Goal: Task Accomplishment & Management: Use online tool/utility

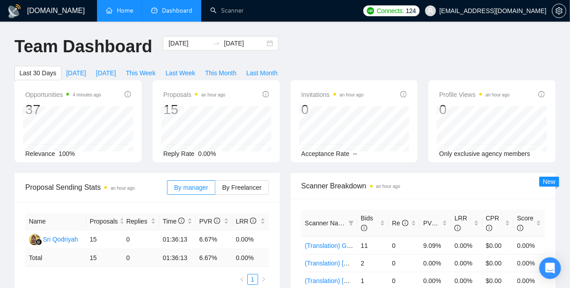
click at [124, 12] on link "Home" at bounding box center [119, 11] width 27 height 8
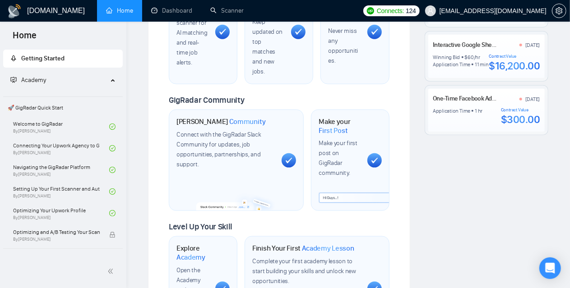
scroll to position [379, 0]
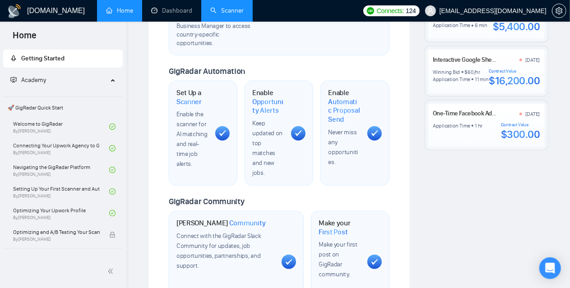
click at [244, 14] on link "Scanner" at bounding box center [226, 11] width 33 height 8
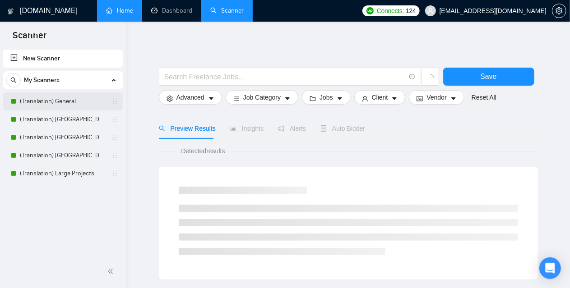
click at [60, 104] on link "(Translation) General" at bounding box center [63, 101] width 86 height 18
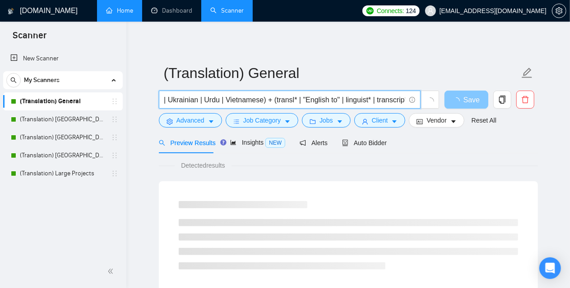
scroll to position [0, 1972]
drag, startPoint x: 338, startPoint y: 98, endPoint x: 453, endPoint y: 92, distance: 114.8
click at [453, 92] on div "(Albanian | Amharic | Arabic | Armenian | Azerbaijani | Bosnian | Bulgarian | B…" at bounding box center [346, 102] width 379 height 23
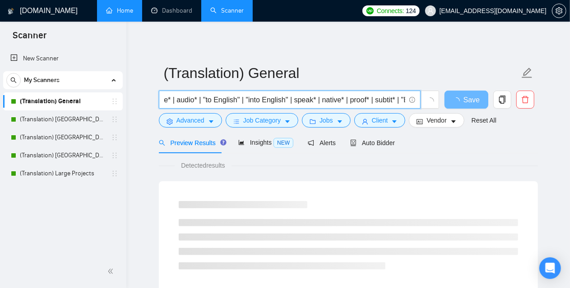
click at [392, 100] on input "(Albanian | Amharic | Arabic | Armenian | Azerbaijani | Bosnian | Bulgarian | B…" at bounding box center [284, 99] width 241 height 11
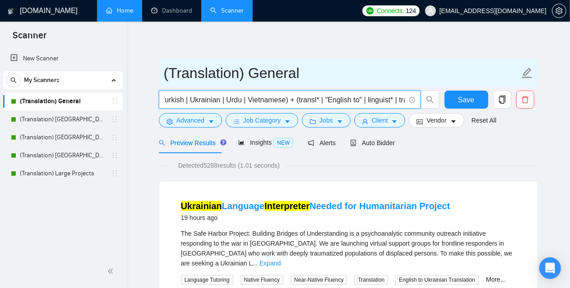
scroll to position [0, 1619]
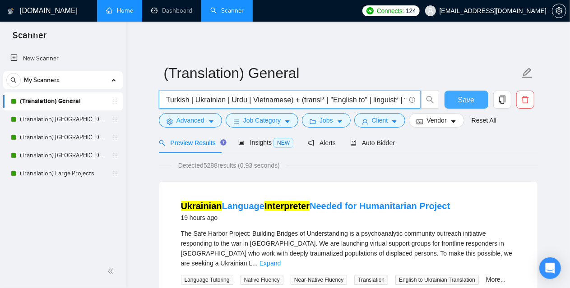
type input "(Albanian | Amharic | Arabic | Armenian | Azerbaijani | Bosnian | Bulgarian | B…"
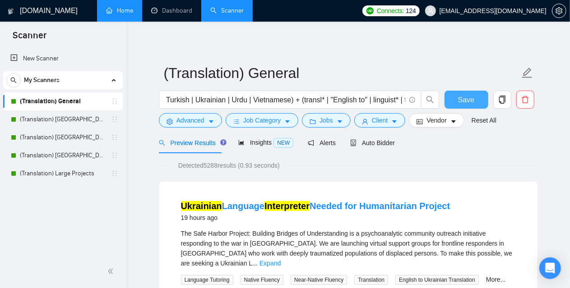
click at [470, 94] on span "Save" at bounding box center [466, 99] width 16 height 11
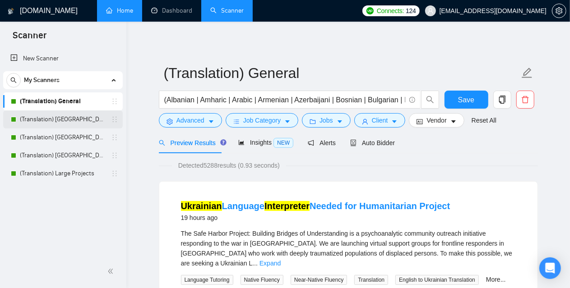
click at [61, 118] on link "(Translation) [GEOGRAPHIC_DATA]" at bounding box center [63, 120] width 86 height 18
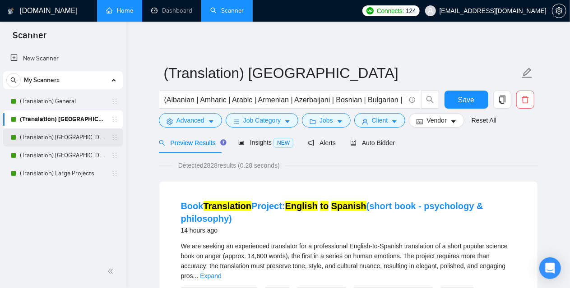
click at [67, 143] on link "(Translation) [GEOGRAPHIC_DATA]" at bounding box center [63, 138] width 86 height 18
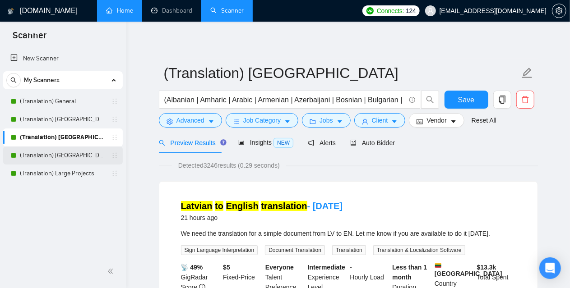
click at [54, 160] on link "(Translation) [GEOGRAPHIC_DATA]" at bounding box center [63, 156] width 86 height 18
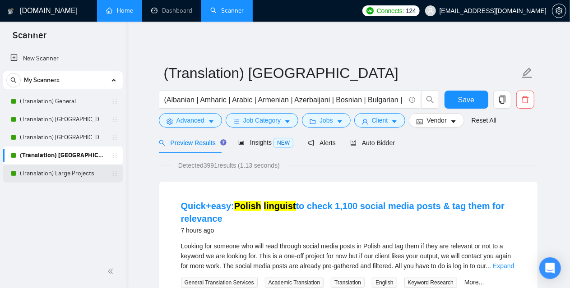
click at [43, 175] on link "(Translation) Large Projects" at bounding box center [63, 174] width 86 height 18
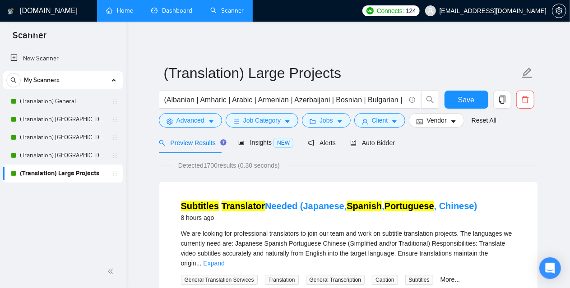
click at [166, 7] on link "Dashboard" at bounding box center [171, 11] width 41 height 8
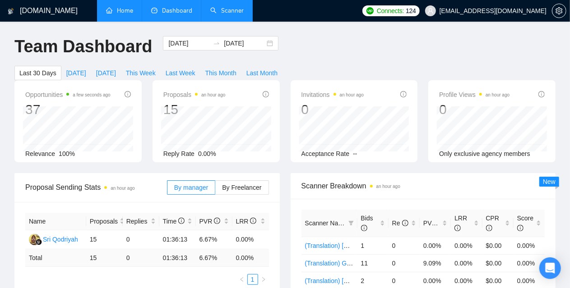
click at [232, 8] on link "Scanner" at bounding box center [226, 11] width 33 height 8
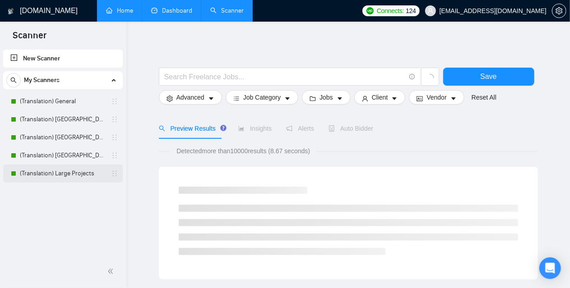
click at [64, 173] on link "(Translation) Large Projects" at bounding box center [63, 174] width 86 height 18
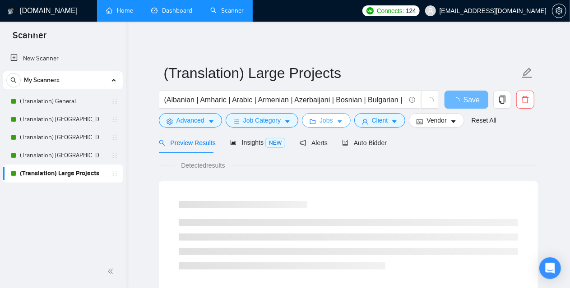
click at [322, 119] on span "Jobs" at bounding box center [326, 120] width 14 height 10
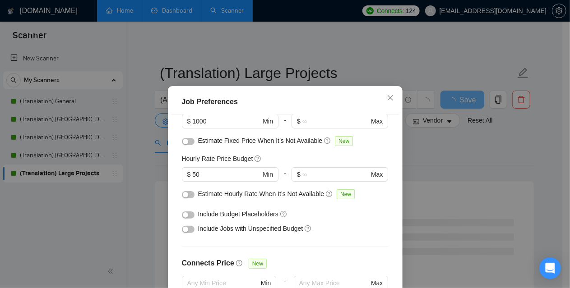
scroll to position [90, 0]
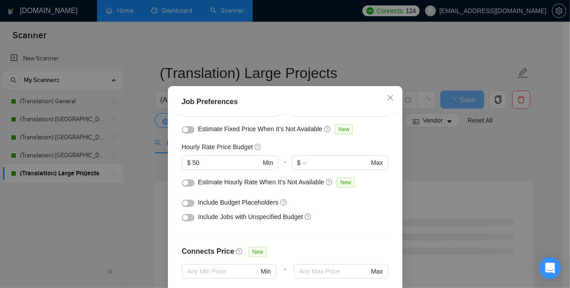
click at [113, 210] on div "Job Preferences Budget Project Type All Fixed Price Hourly Rate Fixed Price Bud…" at bounding box center [285, 144] width 570 height 288
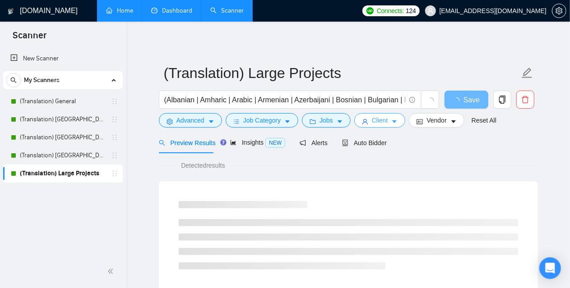
click at [381, 125] on button "Client" at bounding box center [379, 120] width 51 height 14
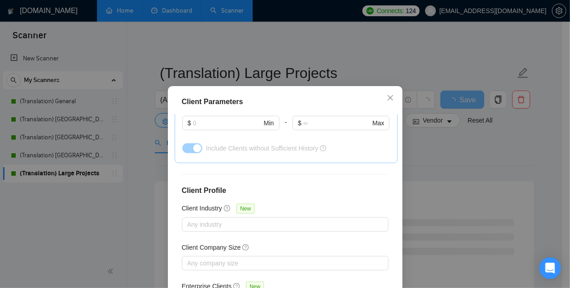
scroll to position [360, 0]
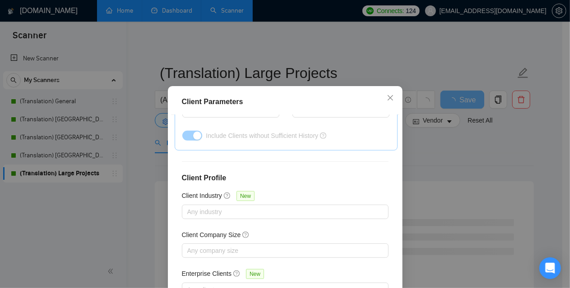
drag, startPoint x: 77, startPoint y: 228, endPoint x: 134, endPoint y: 203, distance: 61.8
click at [77, 230] on div "Client Parameters Client Location Include Client Countries Select Exclude Clien…" at bounding box center [285, 144] width 570 height 288
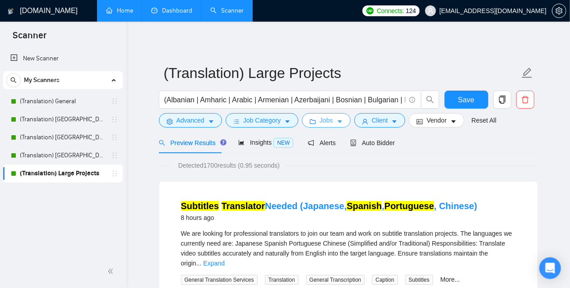
click at [337, 122] on icon "caret-down" at bounding box center [339, 122] width 5 height 3
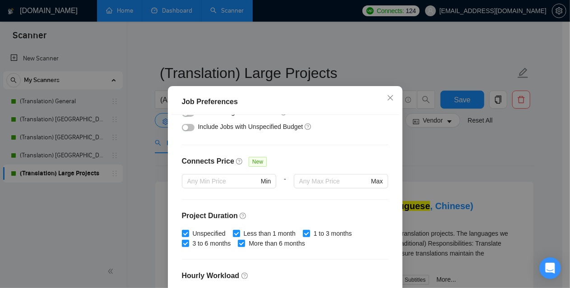
scroll to position [0, 0]
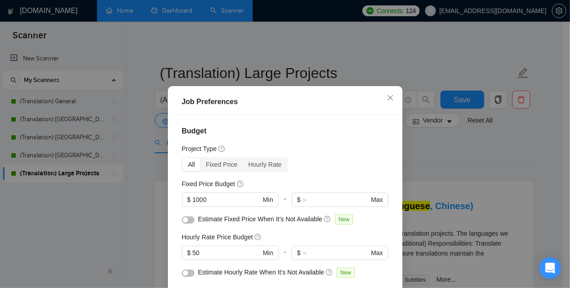
click at [24, 254] on div "Job Preferences Budget Project Type All Fixed Price Hourly Rate Fixed Price Bud…" at bounding box center [285, 144] width 570 height 288
